Goal: Task Accomplishment & Management: Use online tool/utility

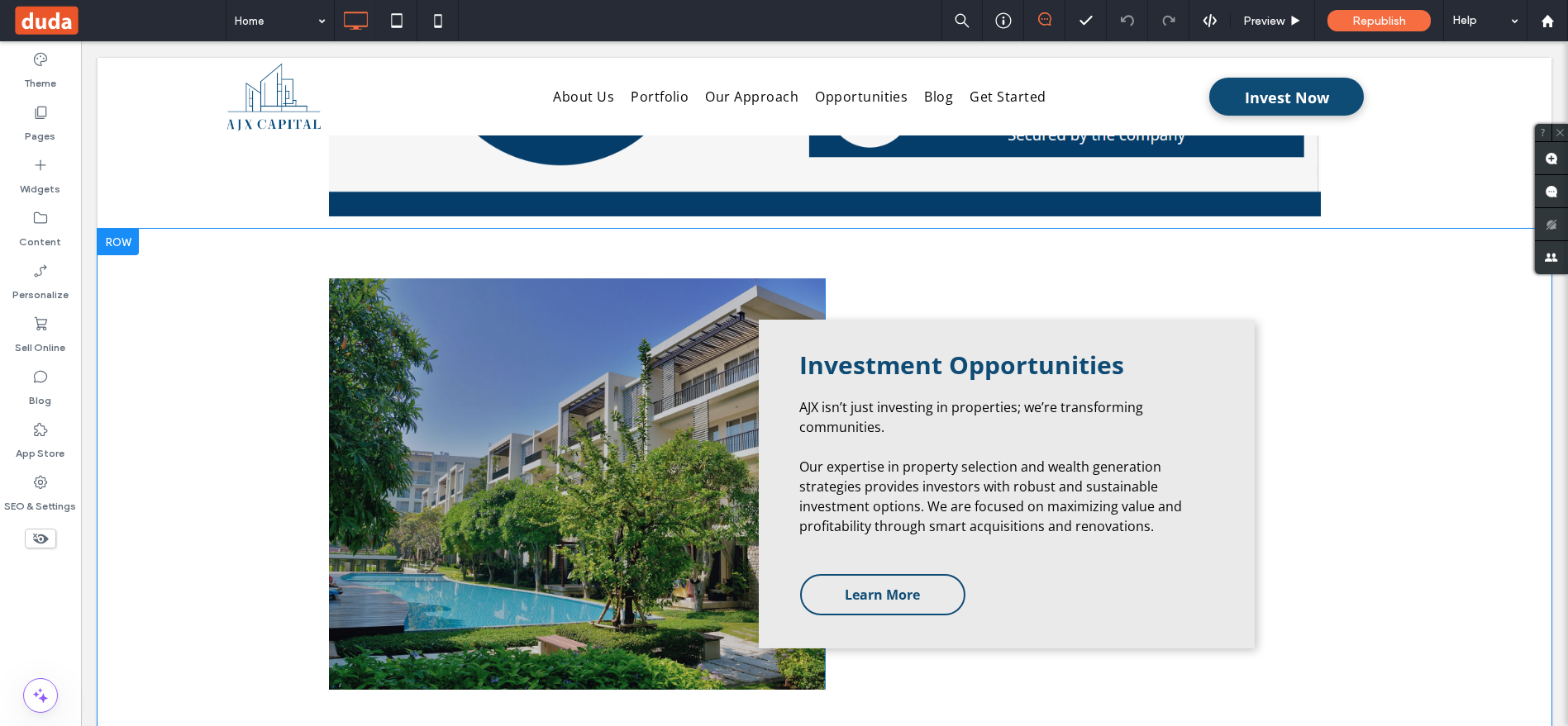
scroll to position [1560, 0]
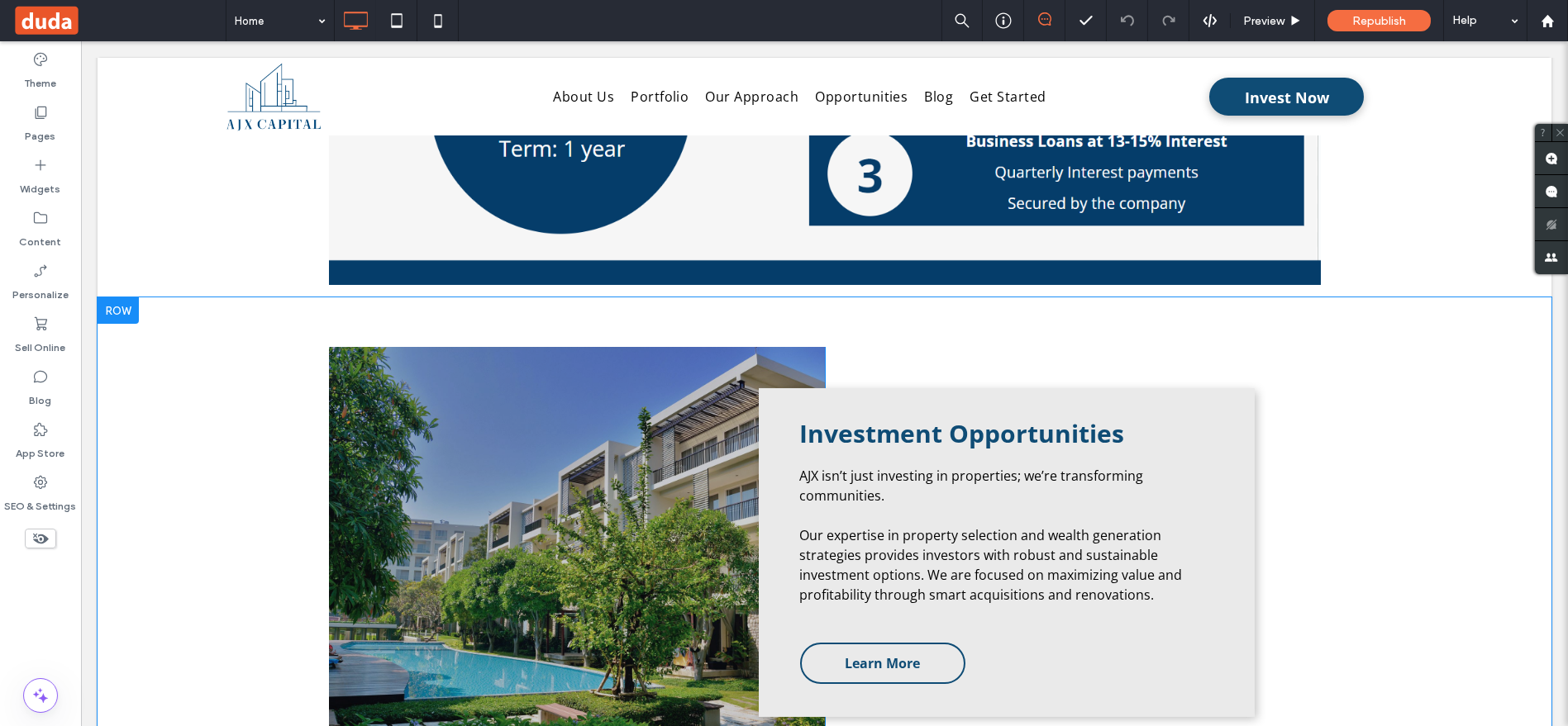
click at [709, 310] on div "Click To Paste Investment Opportunities AJX isn’t just investing in properties;…" at bounding box center [824, 552] width 1454 height 511
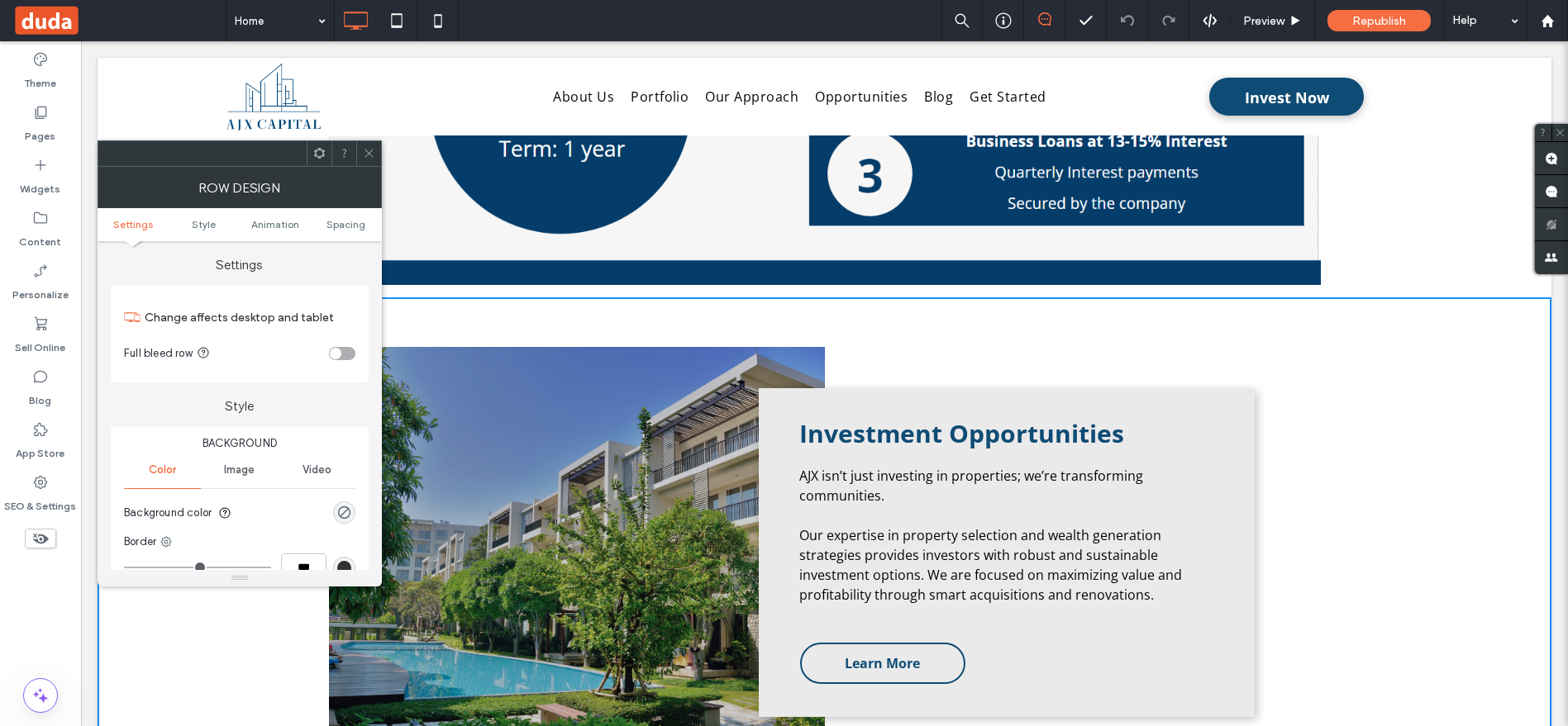
click at [709, 310] on div "Click To Paste Investment Opportunities AJX isn’t just investing in properties;…" at bounding box center [824, 552] width 1454 height 511
click at [363, 149] on icon at bounding box center [368, 153] width 13 height 13
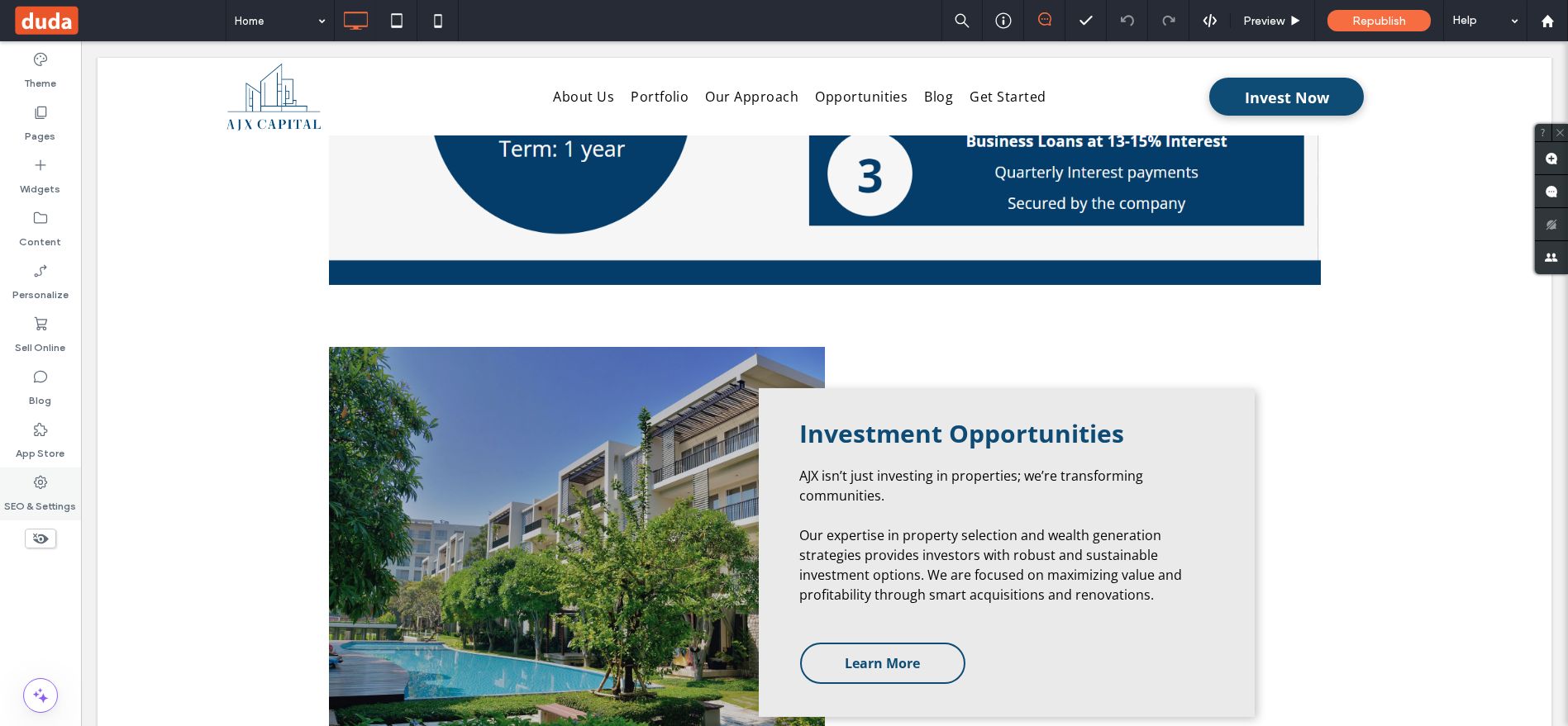
click at [35, 480] on icon at bounding box center [40, 482] width 16 height 16
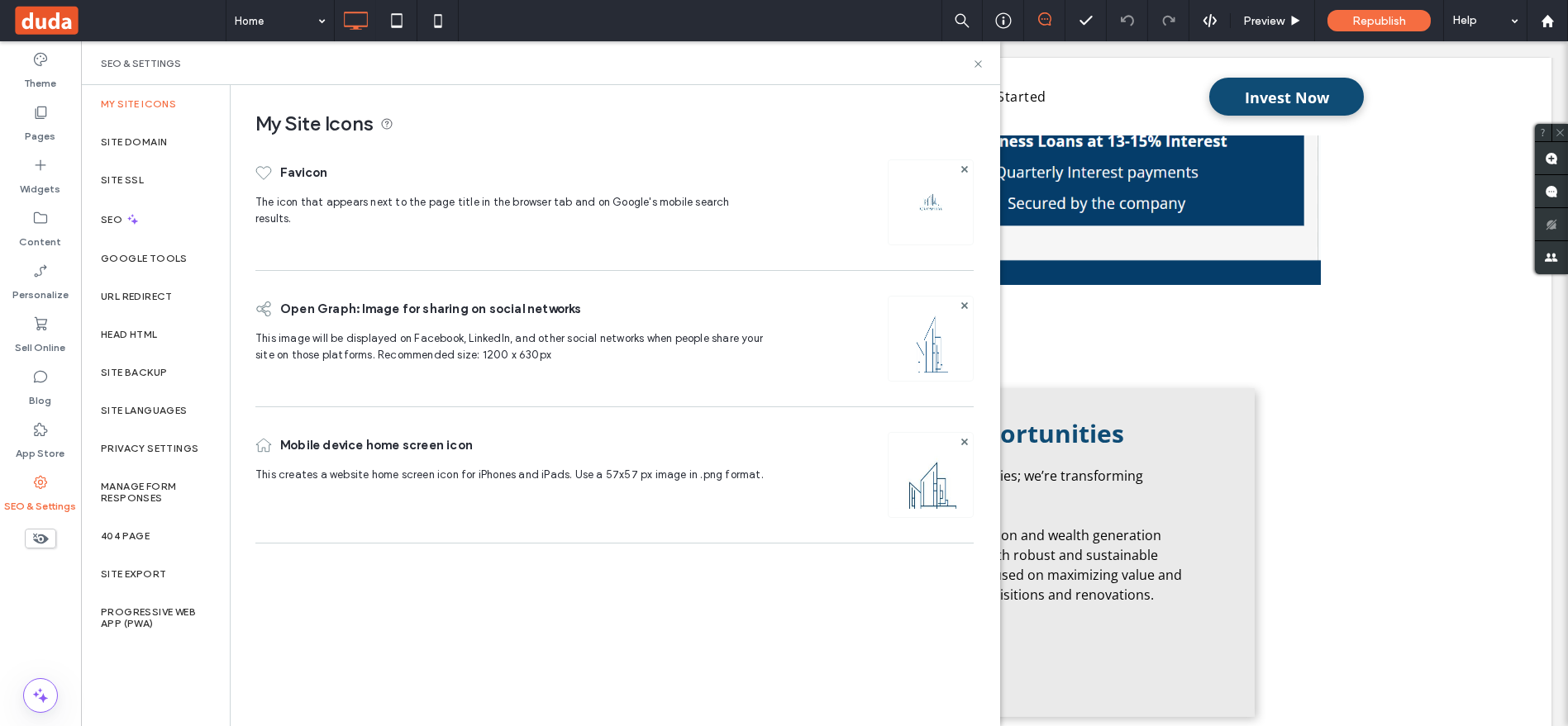
click at [160, 104] on label "My Site Icons" at bounding box center [139, 104] width 76 height 12
click at [153, 123] on div "Site Domain" at bounding box center [155, 142] width 148 height 38
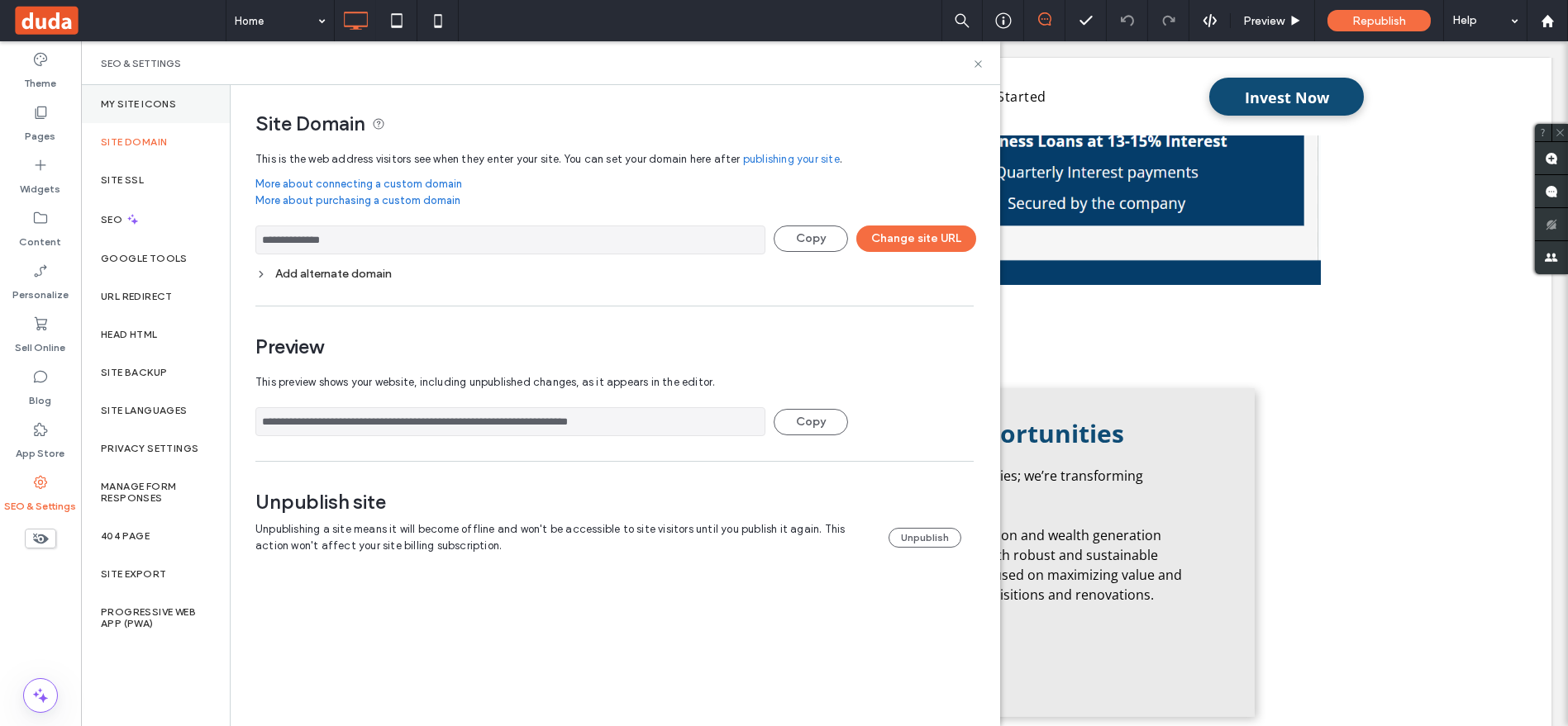
click at [162, 104] on label "My Site Icons" at bounding box center [139, 104] width 76 height 12
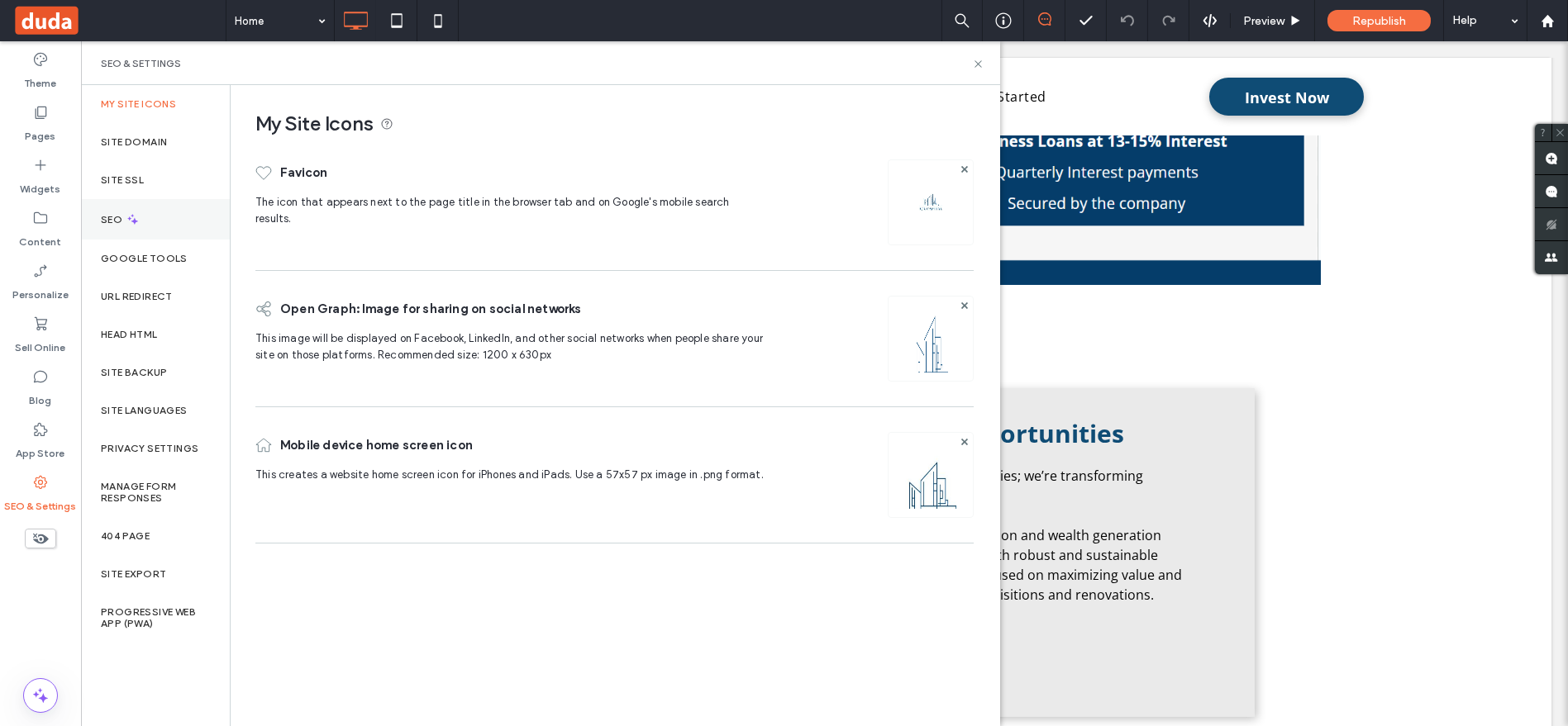
click at [126, 217] on icon at bounding box center [133, 219] width 14 height 14
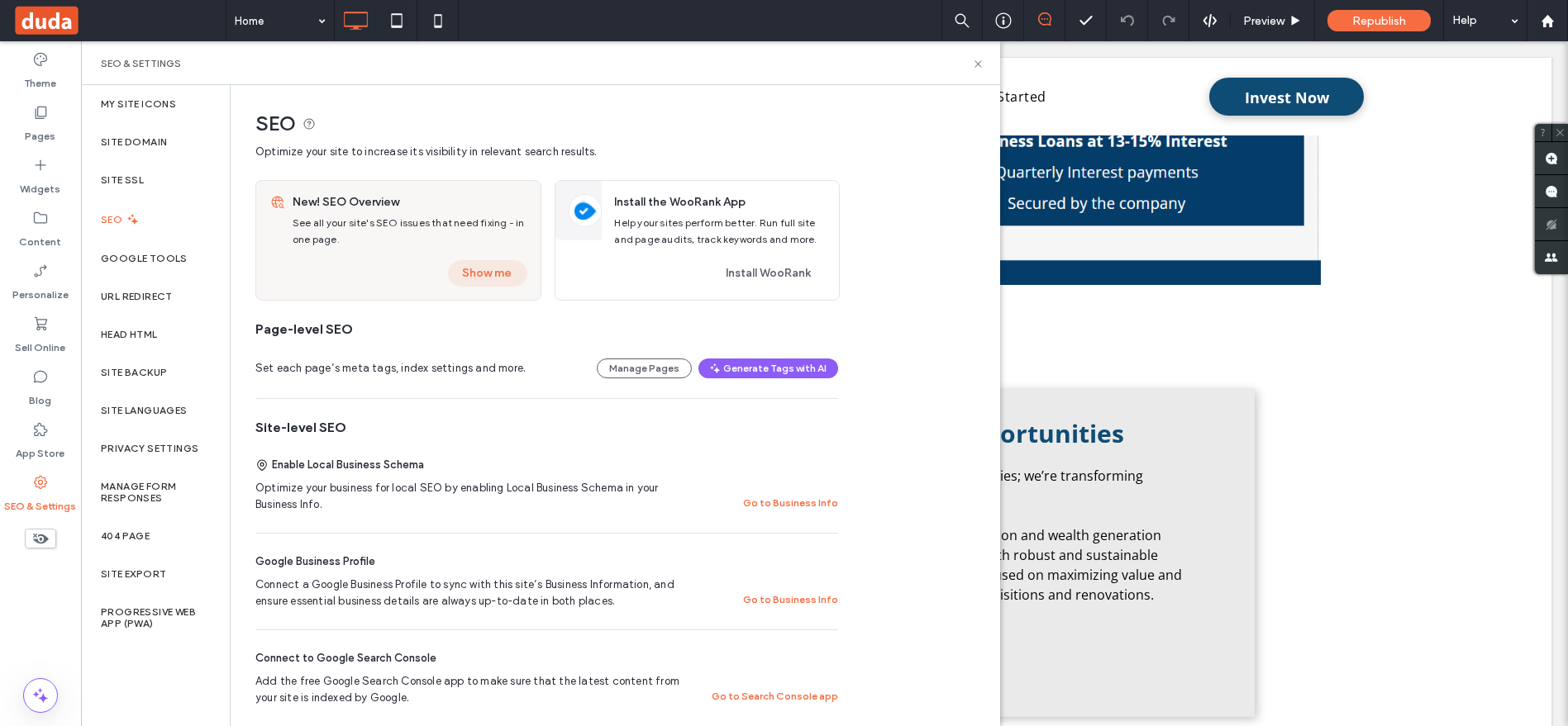
click at [483, 272] on button "Show me" at bounding box center [488, 273] width 80 height 26
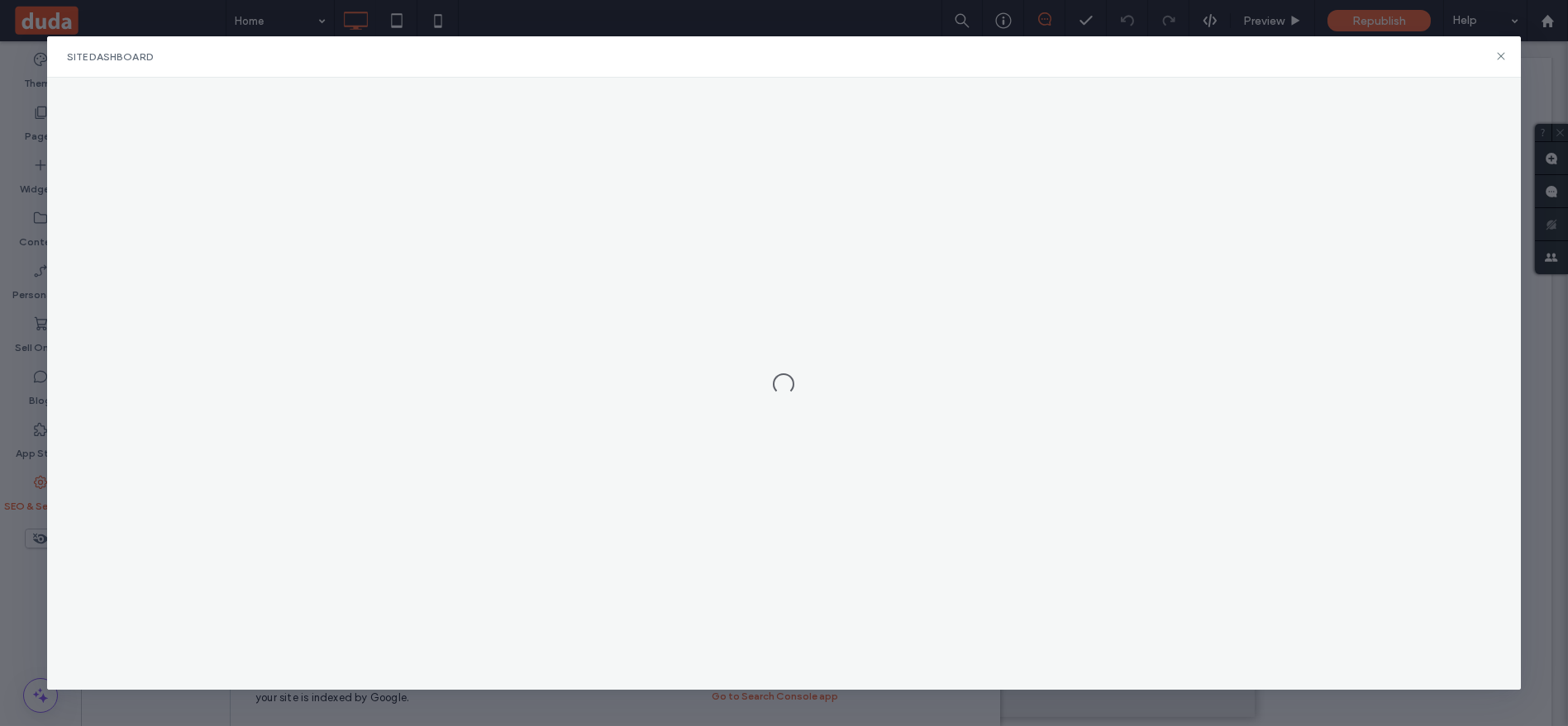
click at [373, 164] on div at bounding box center [784, 384] width 1474 height 613
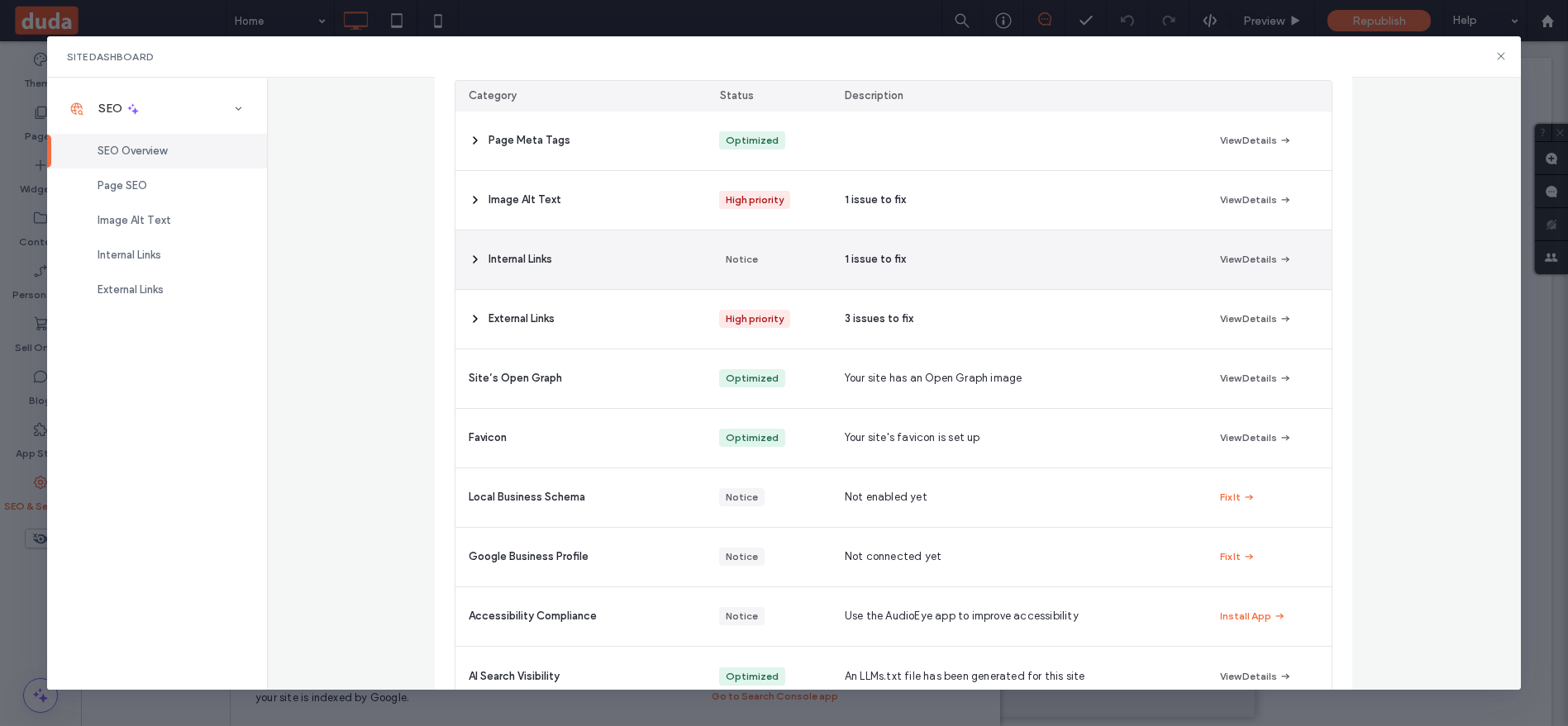
scroll to position [271, 0]
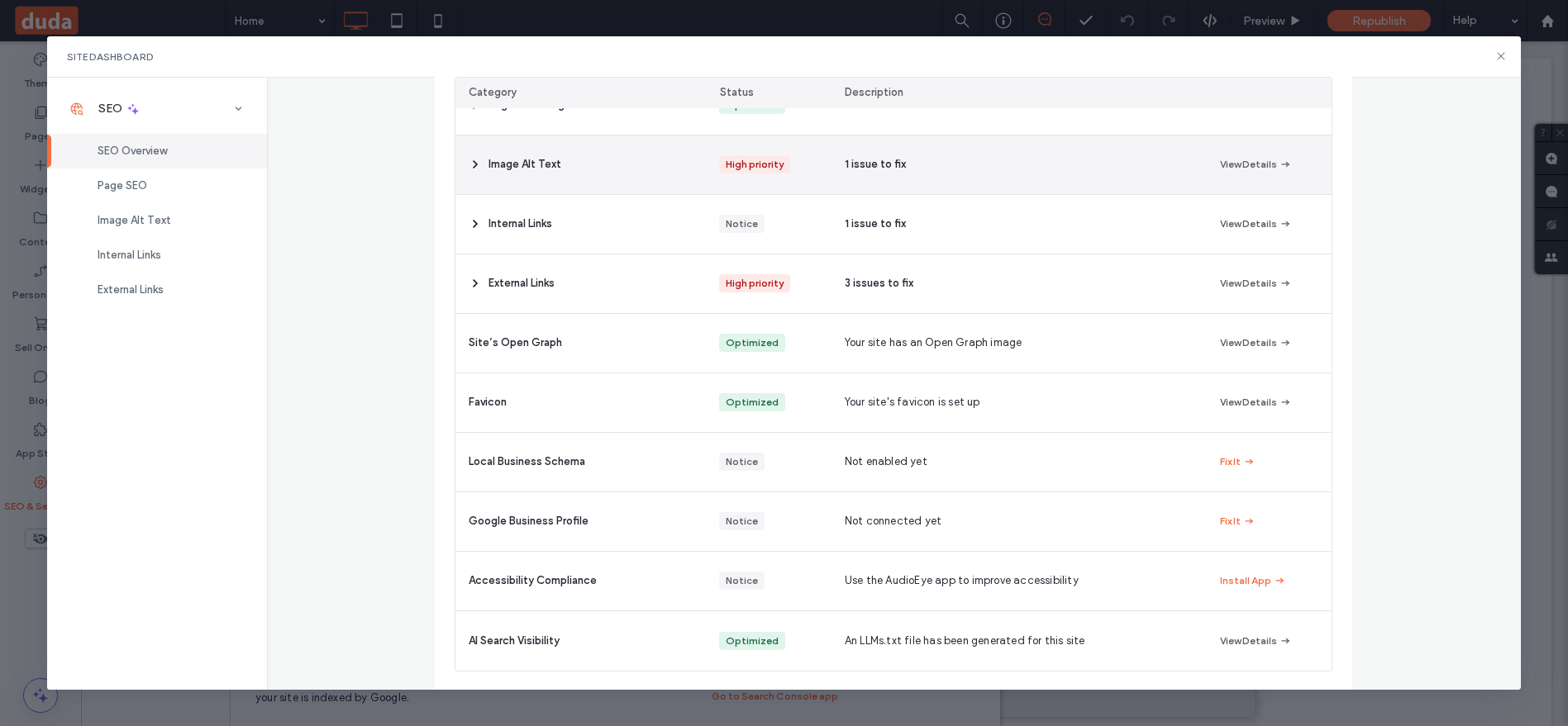
click at [604, 162] on div "Image Alt Text" at bounding box center [581, 165] width 250 height 59
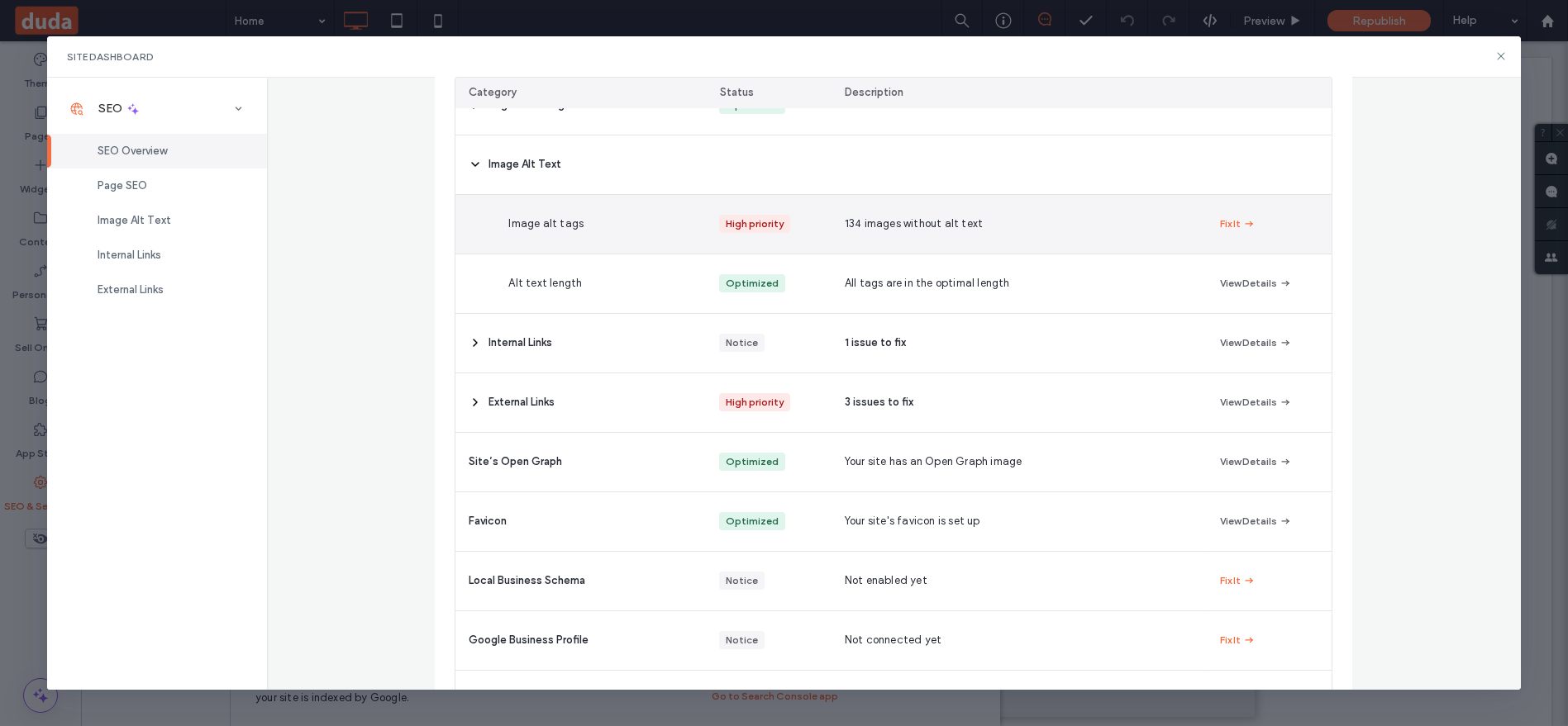
click at [681, 216] on div "Image alt tags" at bounding box center [621, 224] width 250 height 59
click at [878, 223] on span "134 images without alt text" at bounding box center [913, 223] width 138 height 16
click at [521, 227] on span "Image alt tags" at bounding box center [546, 223] width 76 height 16
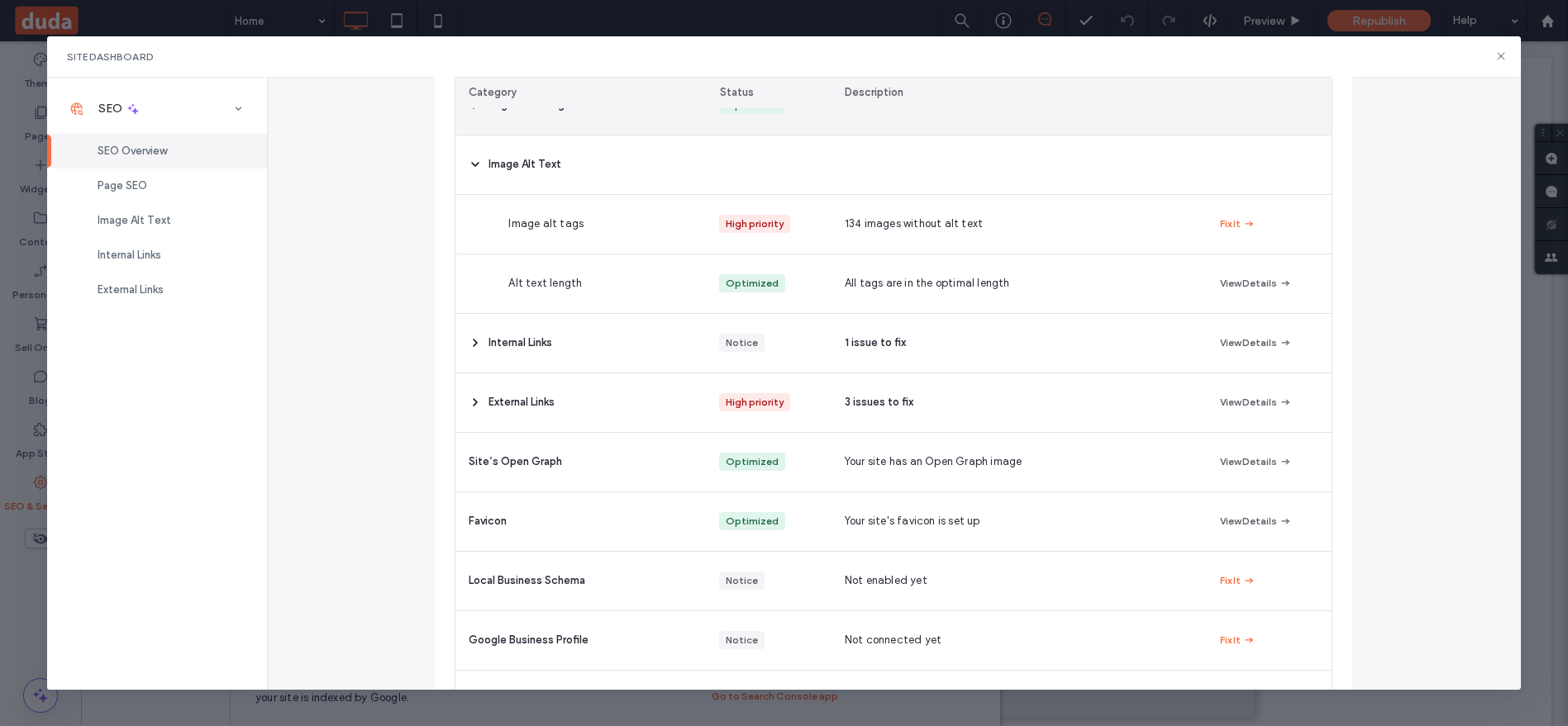
click at [1270, 100] on div at bounding box center [1270, 93] width 126 height 31
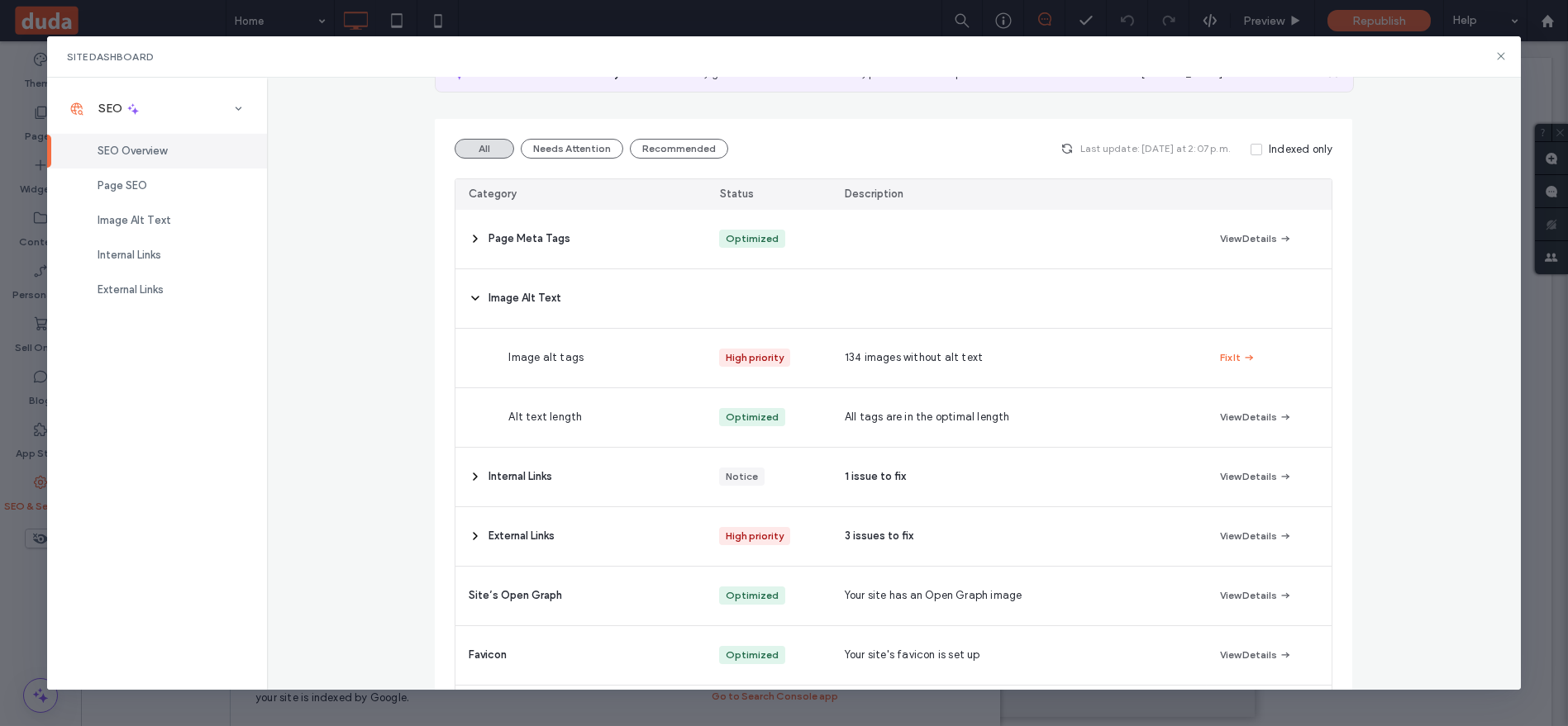
scroll to position [183, 0]
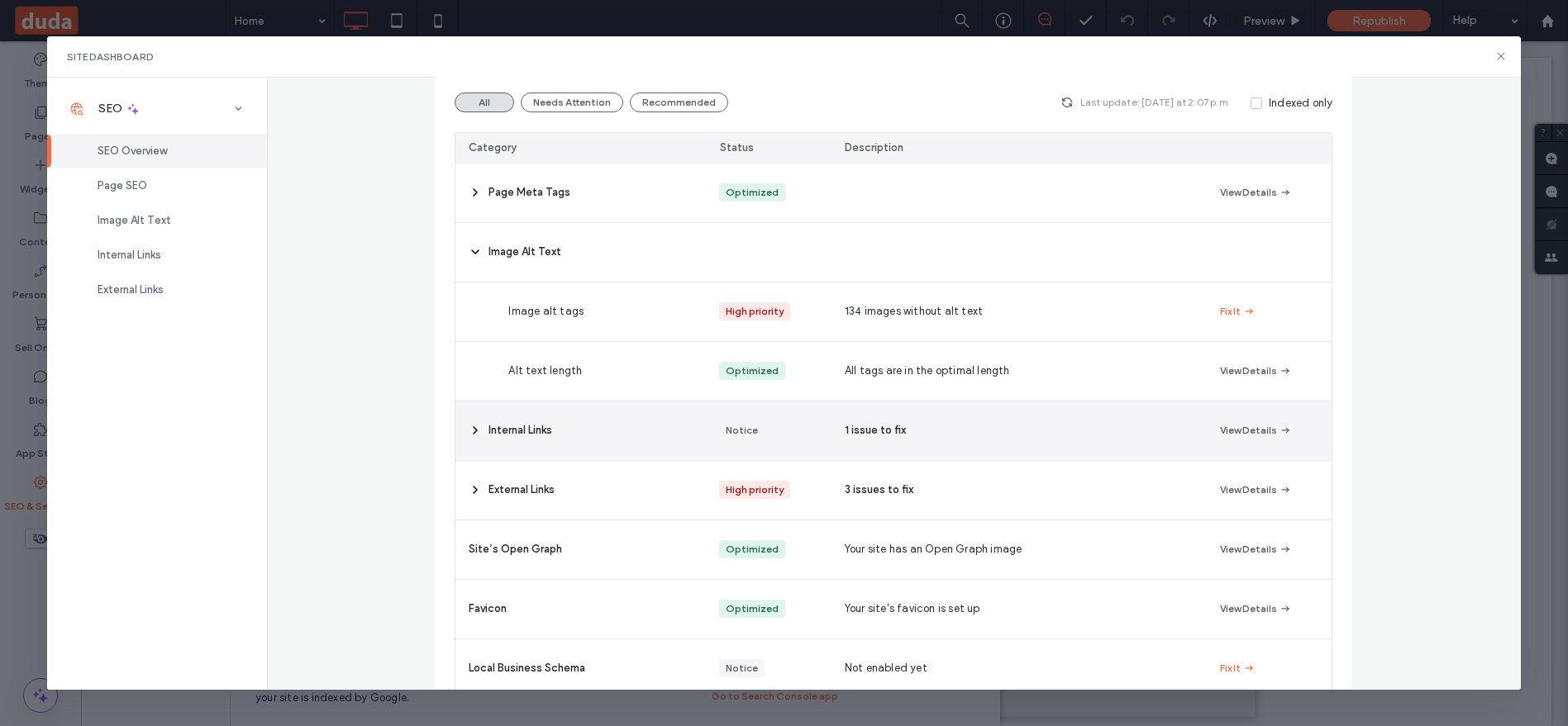
click at [459, 424] on div "Internal Links" at bounding box center [581, 430] width 250 height 59
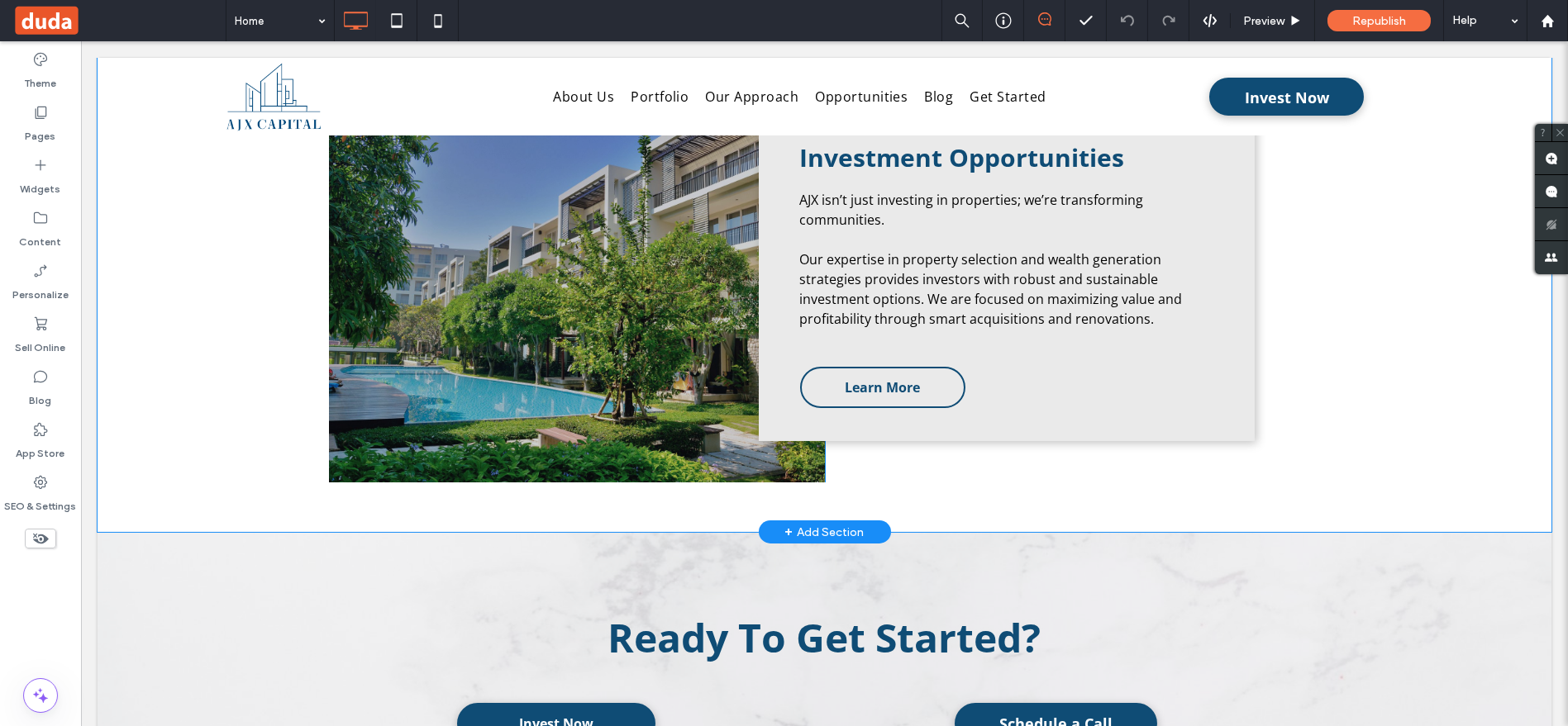
scroll to position [2203, 0]
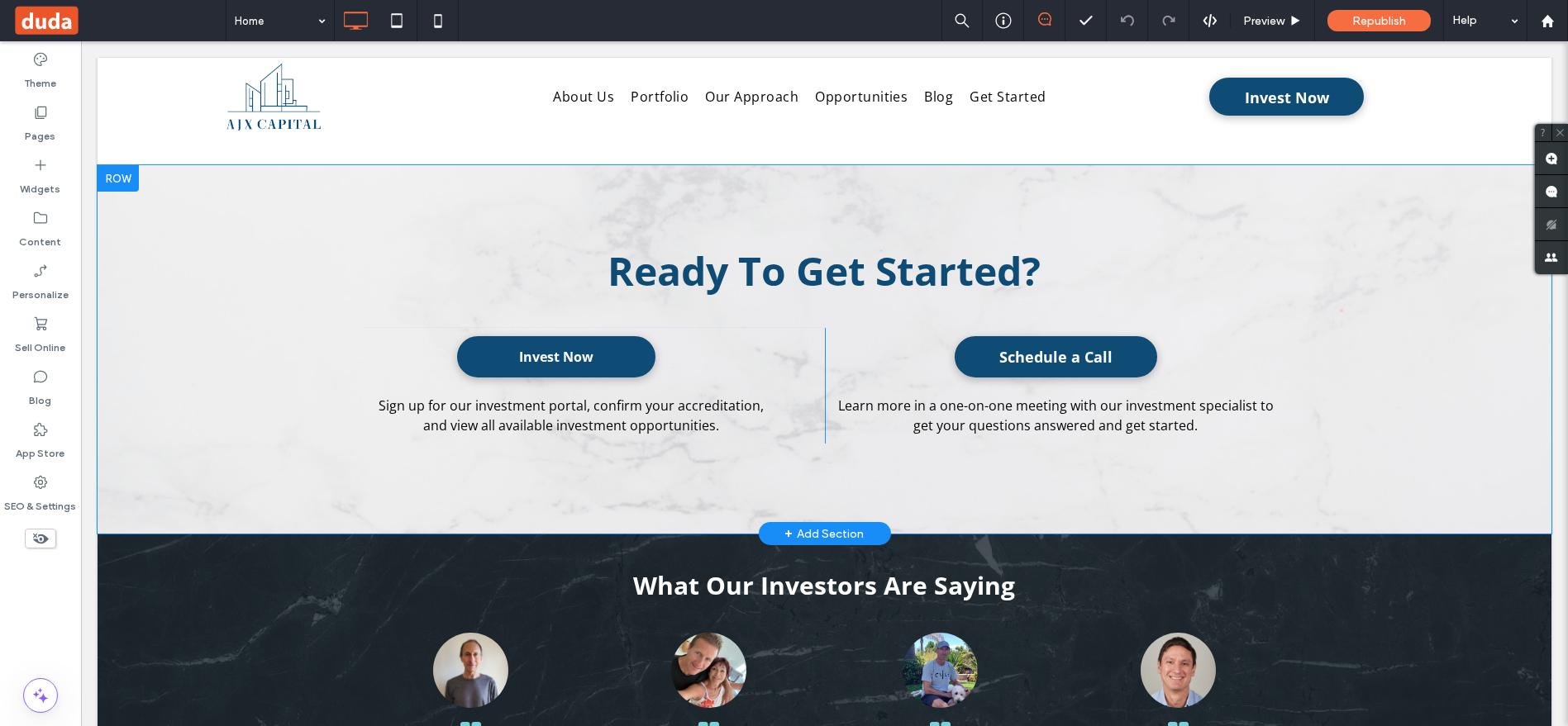
click at [272, 357] on div "Ready To Get Started? Invest Now Sign up for our investment portal, confirm you…" at bounding box center [824, 349] width 1454 height 368
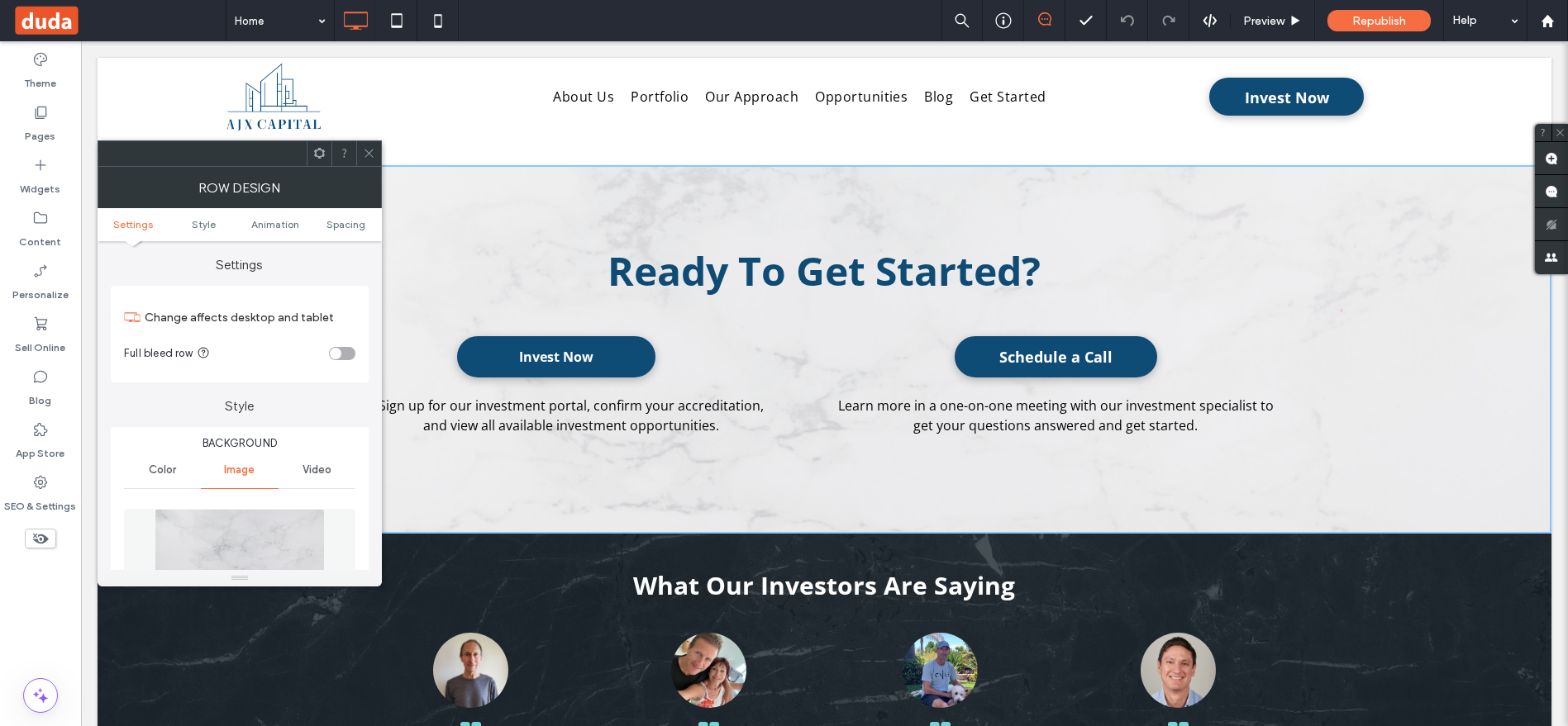
click at [257, 357] on div "Full bleed row" at bounding box center [223, 353] width 199 height 17
click at [1136, 294] on h2 "Ready To Get Started?" at bounding box center [824, 269] width 941 height 53
click at [1351, 305] on div "Ready To Get Started? Invest Now Sign up for our investment portal, confirm you…" at bounding box center [824, 349] width 1454 height 368
click at [366, 147] on icon at bounding box center [368, 153] width 13 height 13
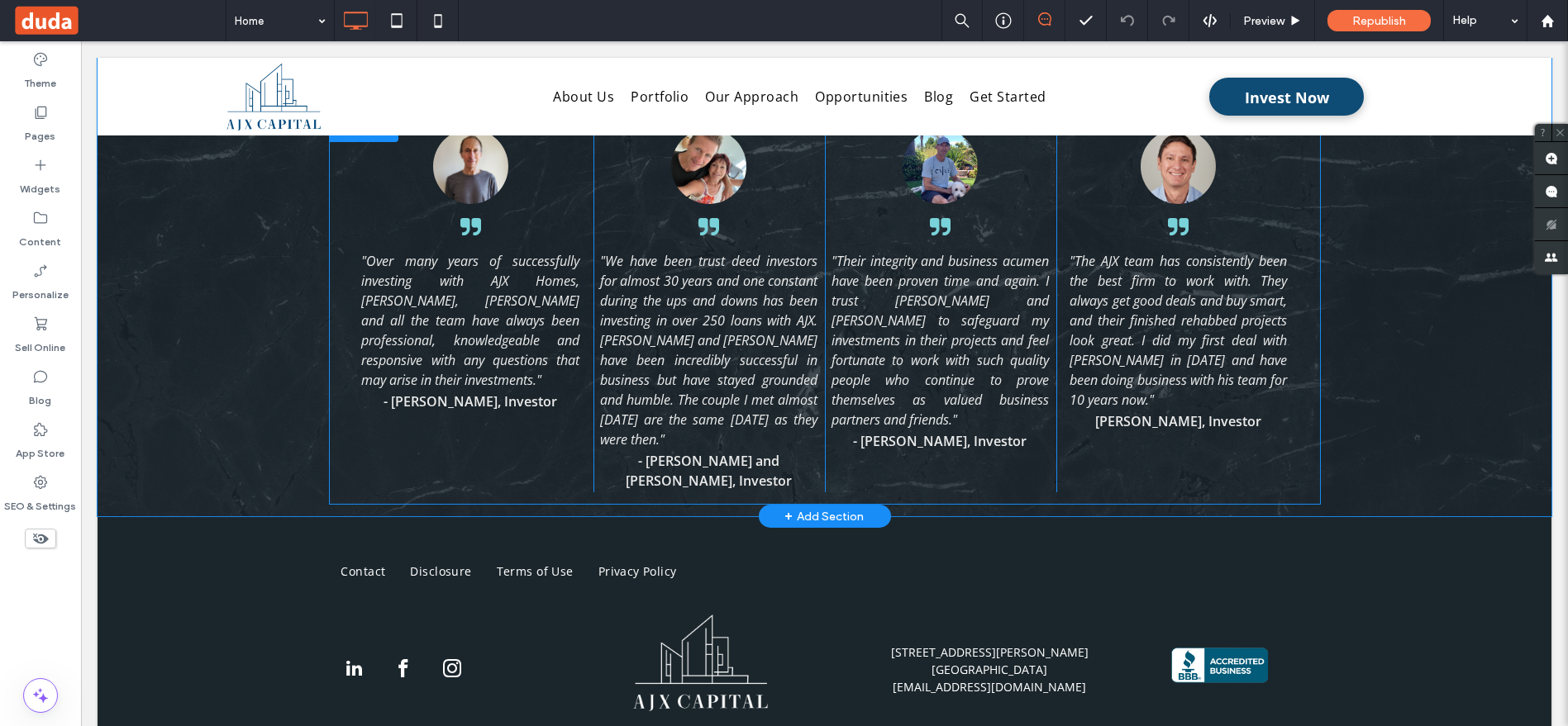
scroll to position [2888, 0]
